Goal: Task Accomplishment & Management: Use online tool/utility

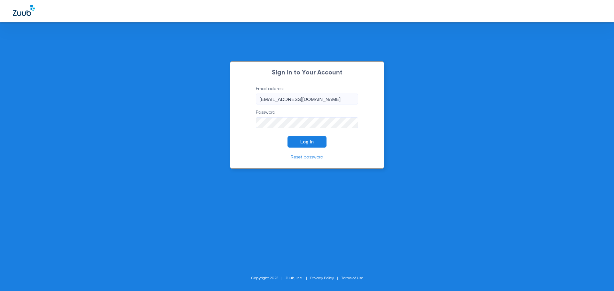
click at [317, 145] on button "Log In" at bounding box center [307, 142] width 39 height 12
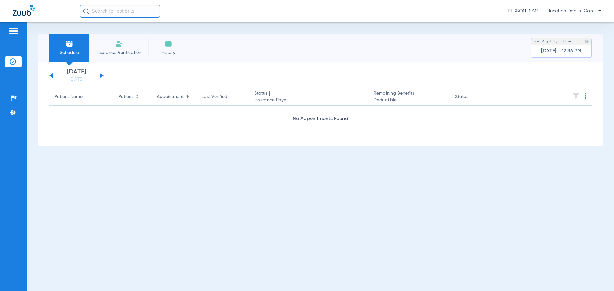
click at [101, 76] on button at bounding box center [102, 75] width 4 height 5
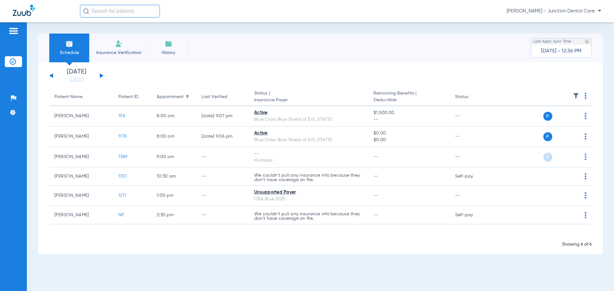
click at [101, 76] on button at bounding box center [102, 75] width 4 height 5
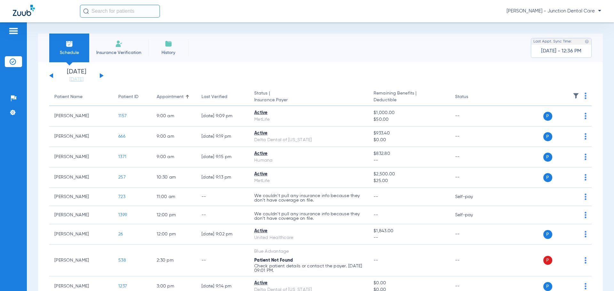
click at [101, 76] on button at bounding box center [102, 75] width 4 height 5
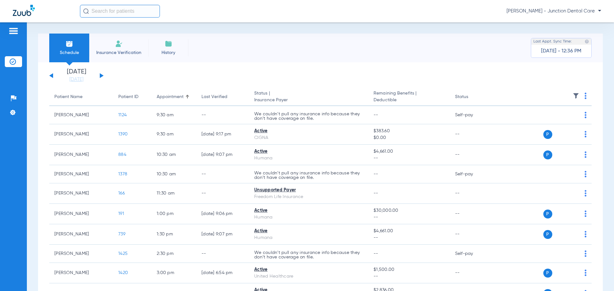
click at [101, 76] on button at bounding box center [102, 75] width 4 height 5
